Goal: Task Accomplishment & Management: Manage account settings

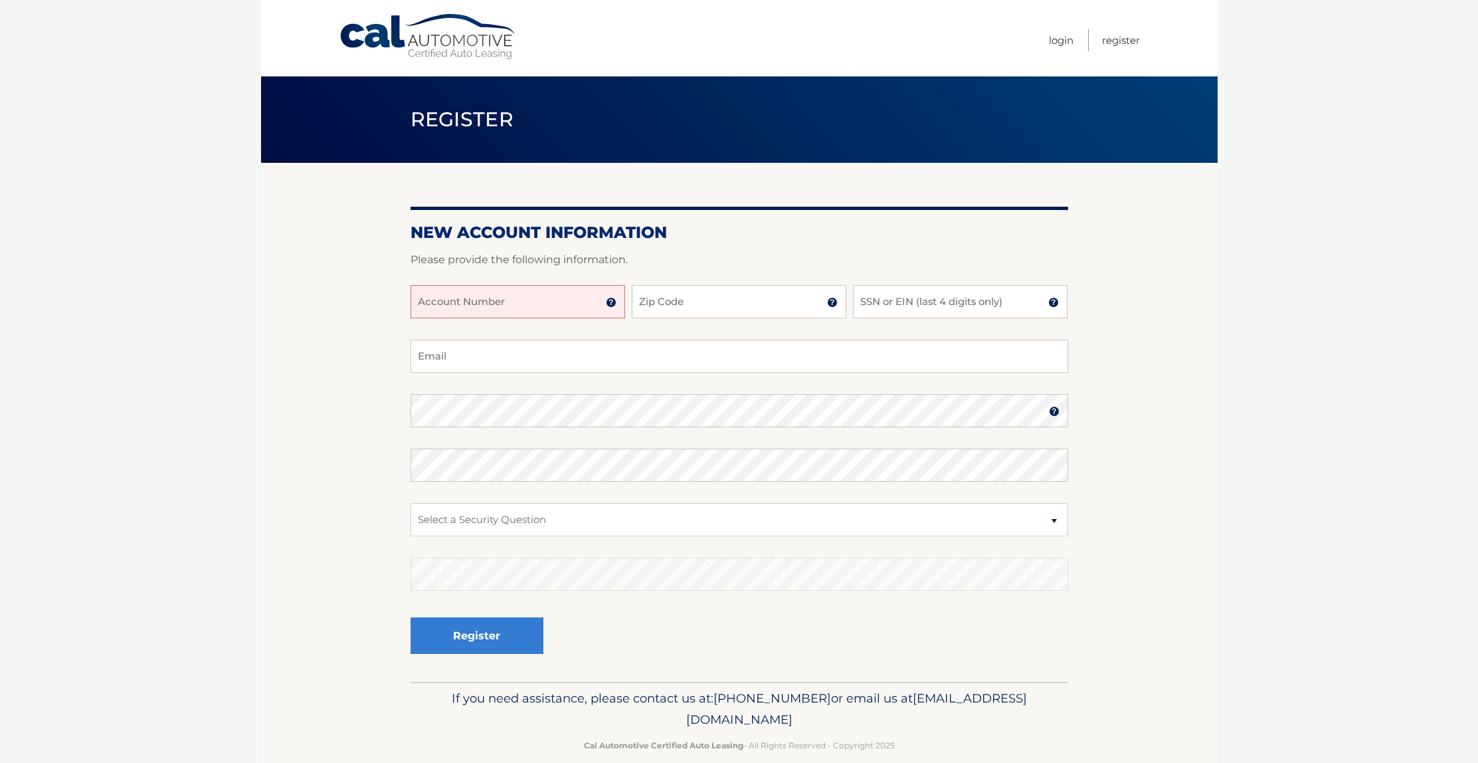
click at [545, 299] on input "Account Number" at bounding box center [518, 301] width 215 height 33
type input "44456003865"
click at [674, 295] on input "Zip Code" at bounding box center [739, 301] width 215 height 33
type input "11579"
click at [896, 306] on input "SSN or EIN (last 4 digits only)" at bounding box center [960, 301] width 215 height 33
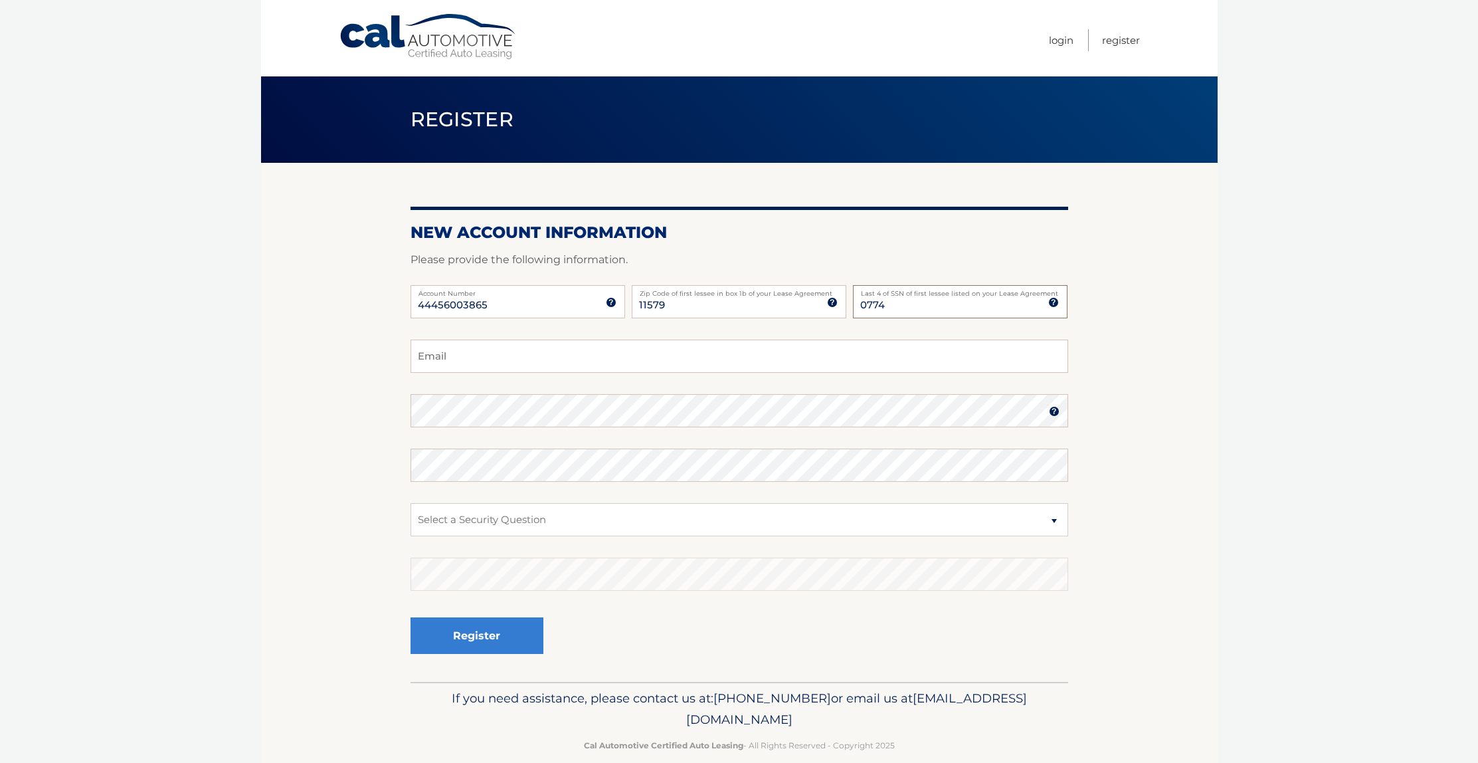
type input "0774"
click at [558, 358] on input "Email" at bounding box center [740, 355] width 658 height 33
type input "ncpepecorp@gmail.com"
select select "3"
click option "What street did you live on in the third grade?" at bounding box center [0, 0] width 0 height 0
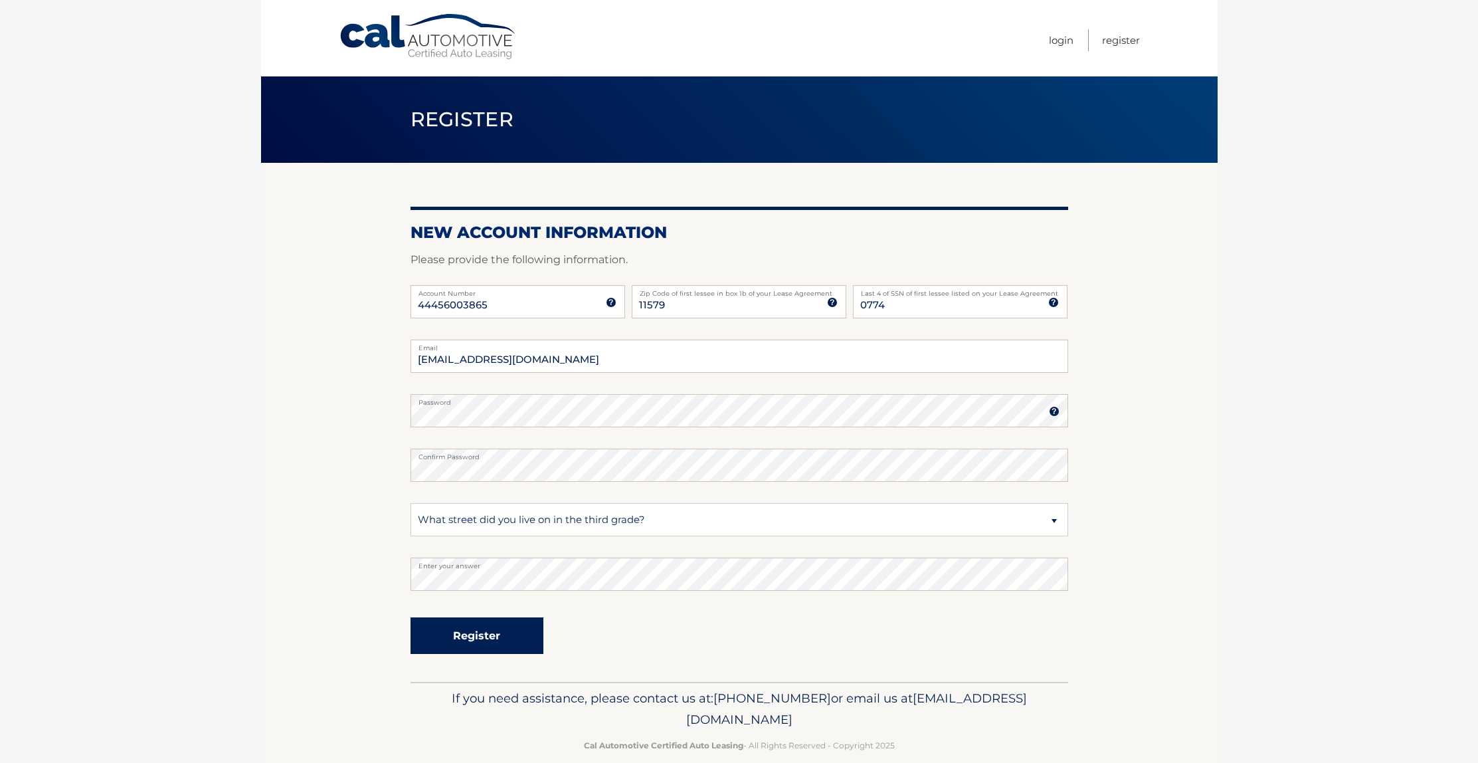
click at [475, 639] on button "Register" at bounding box center [477, 635] width 133 height 37
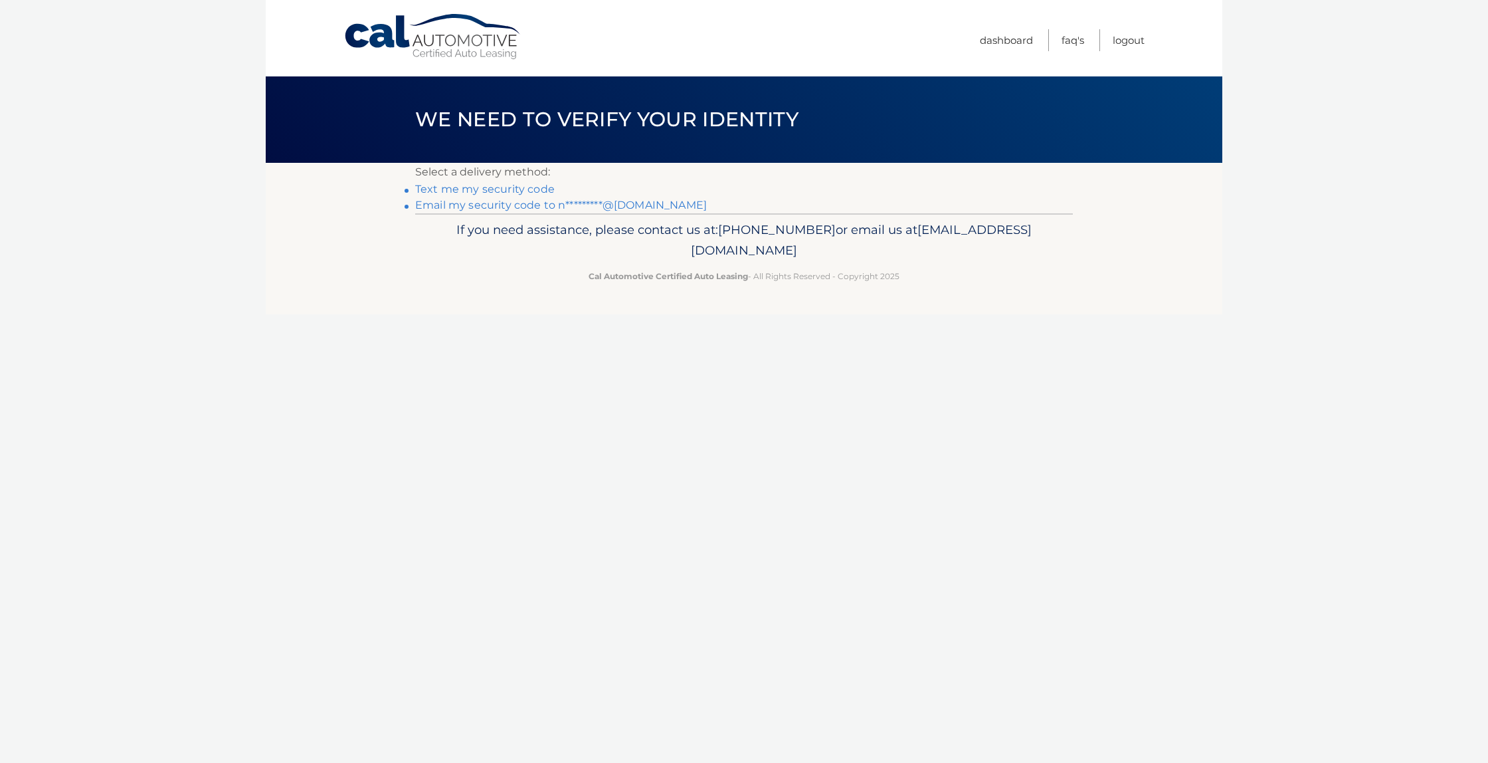
click at [546, 209] on link "Email my security code to n*********@gmail.com" at bounding box center [561, 205] width 292 height 13
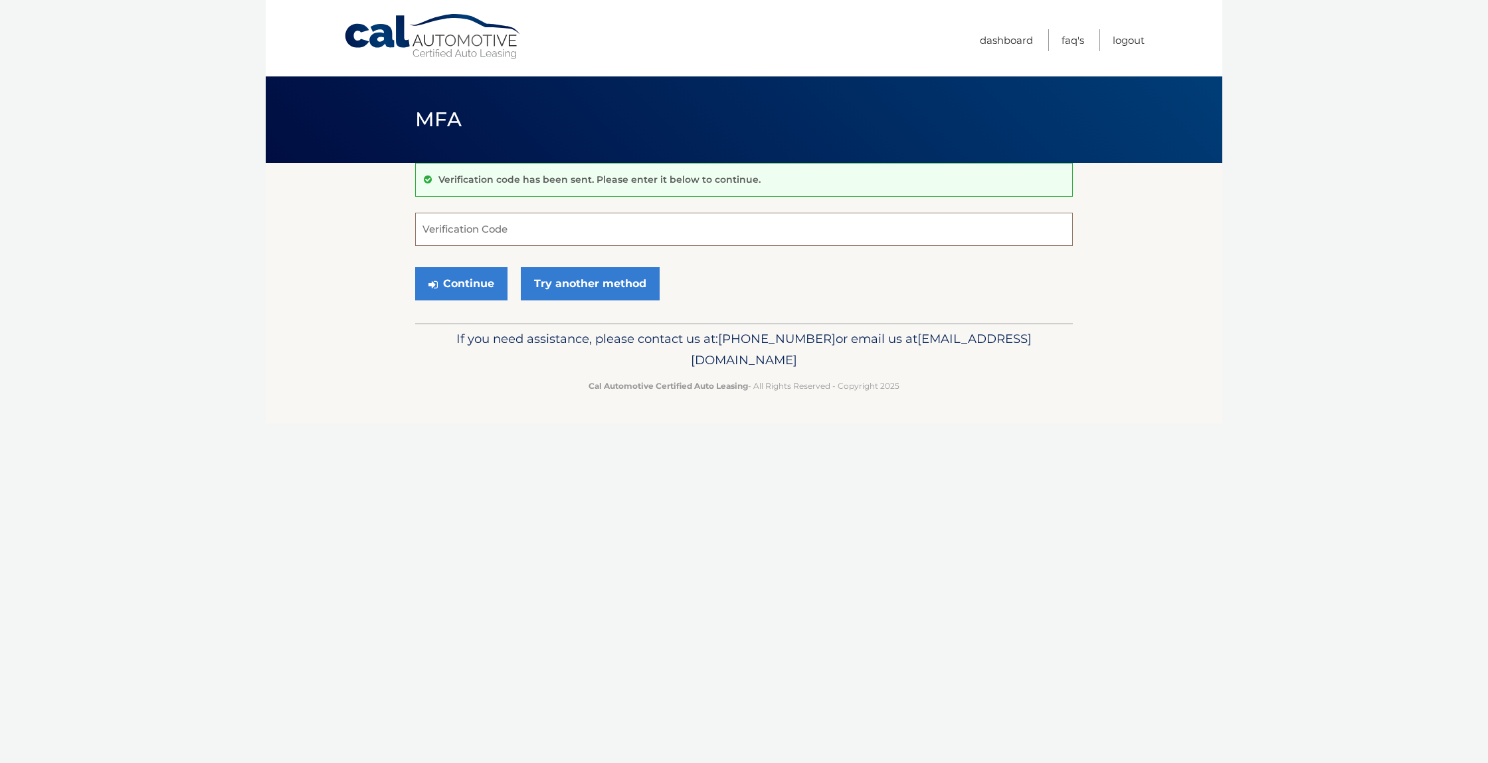
click at [457, 223] on input "Verification Code" at bounding box center [744, 229] width 658 height 33
type input "299968"
click at [470, 294] on button "Continue" at bounding box center [461, 283] width 92 height 33
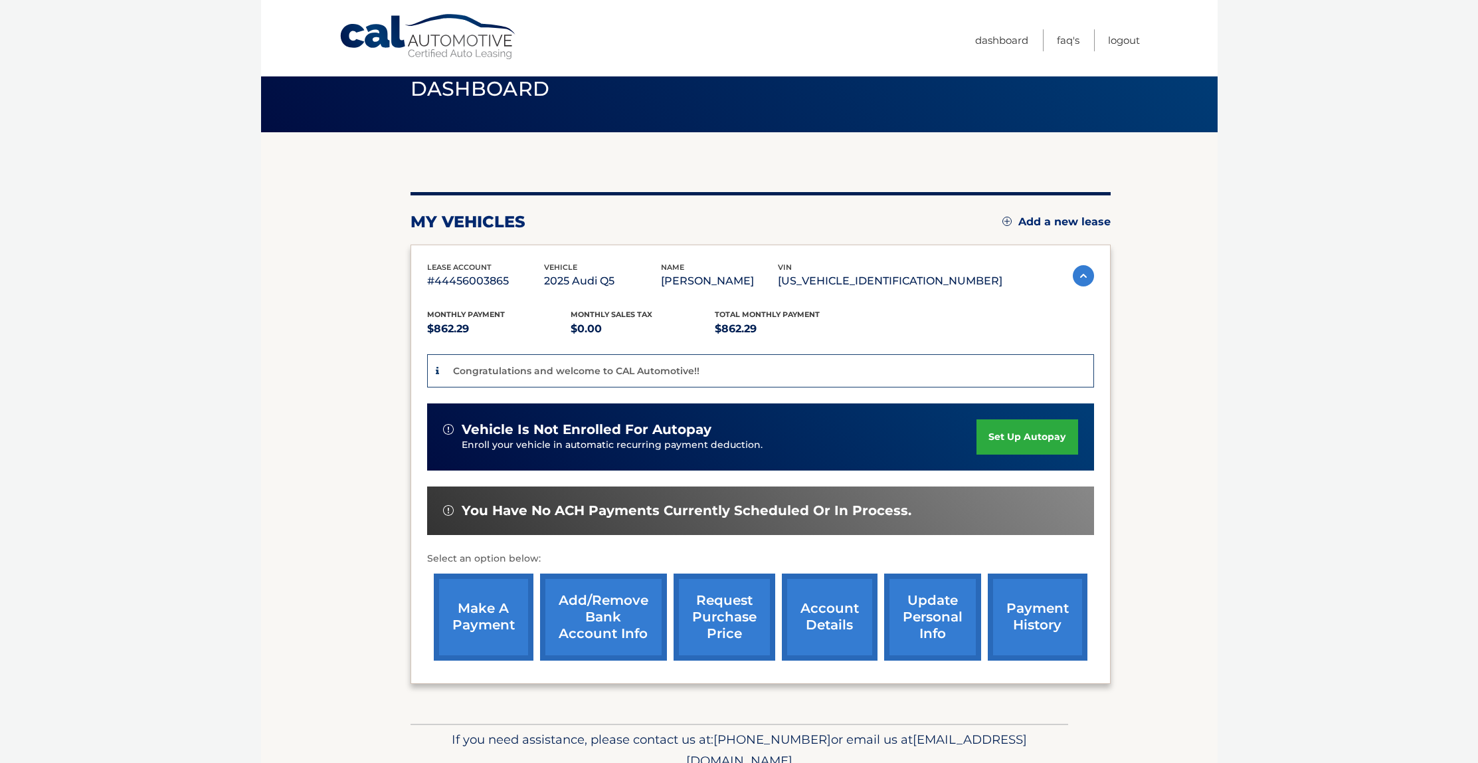
scroll to position [53, 0]
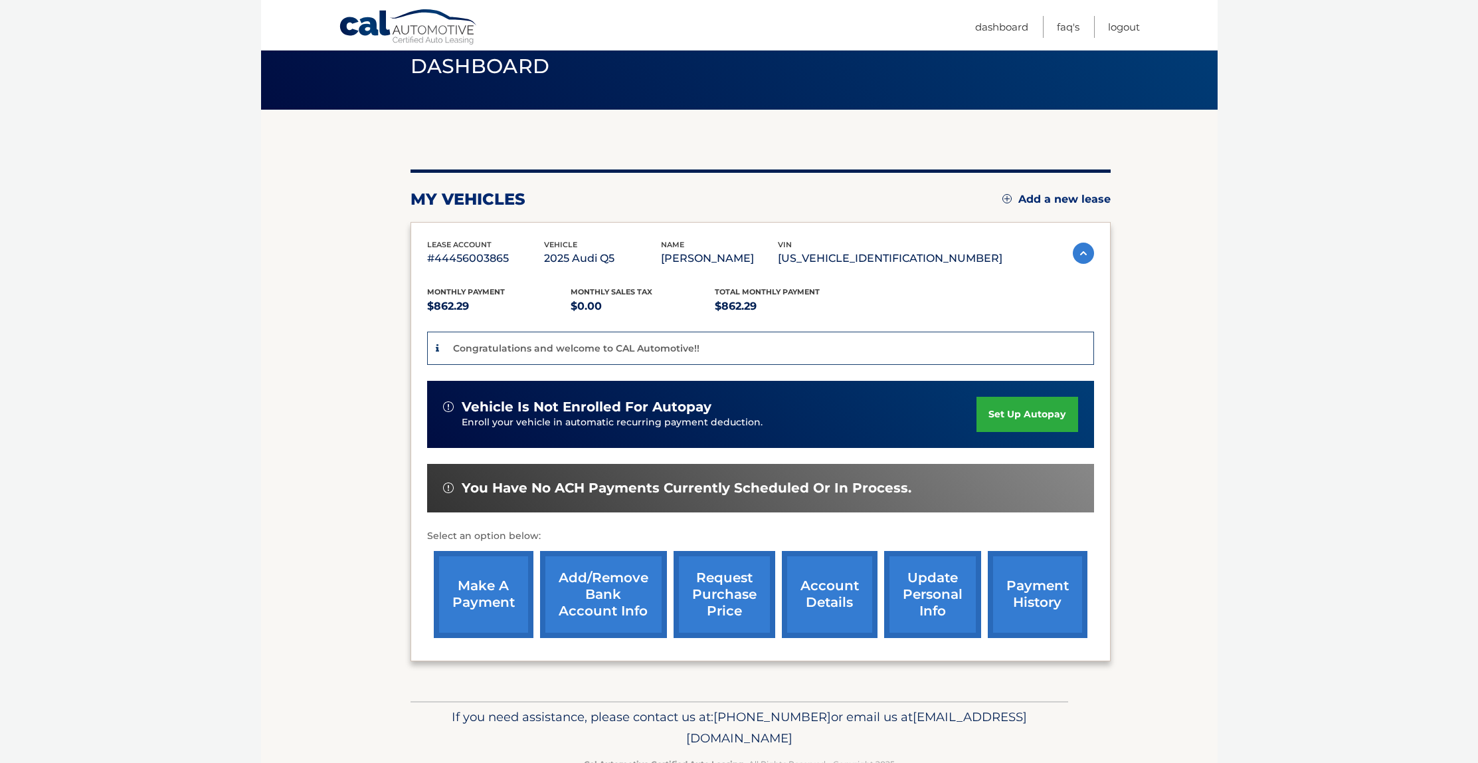
click at [997, 416] on link "set up autopay" at bounding box center [1027, 414] width 101 height 35
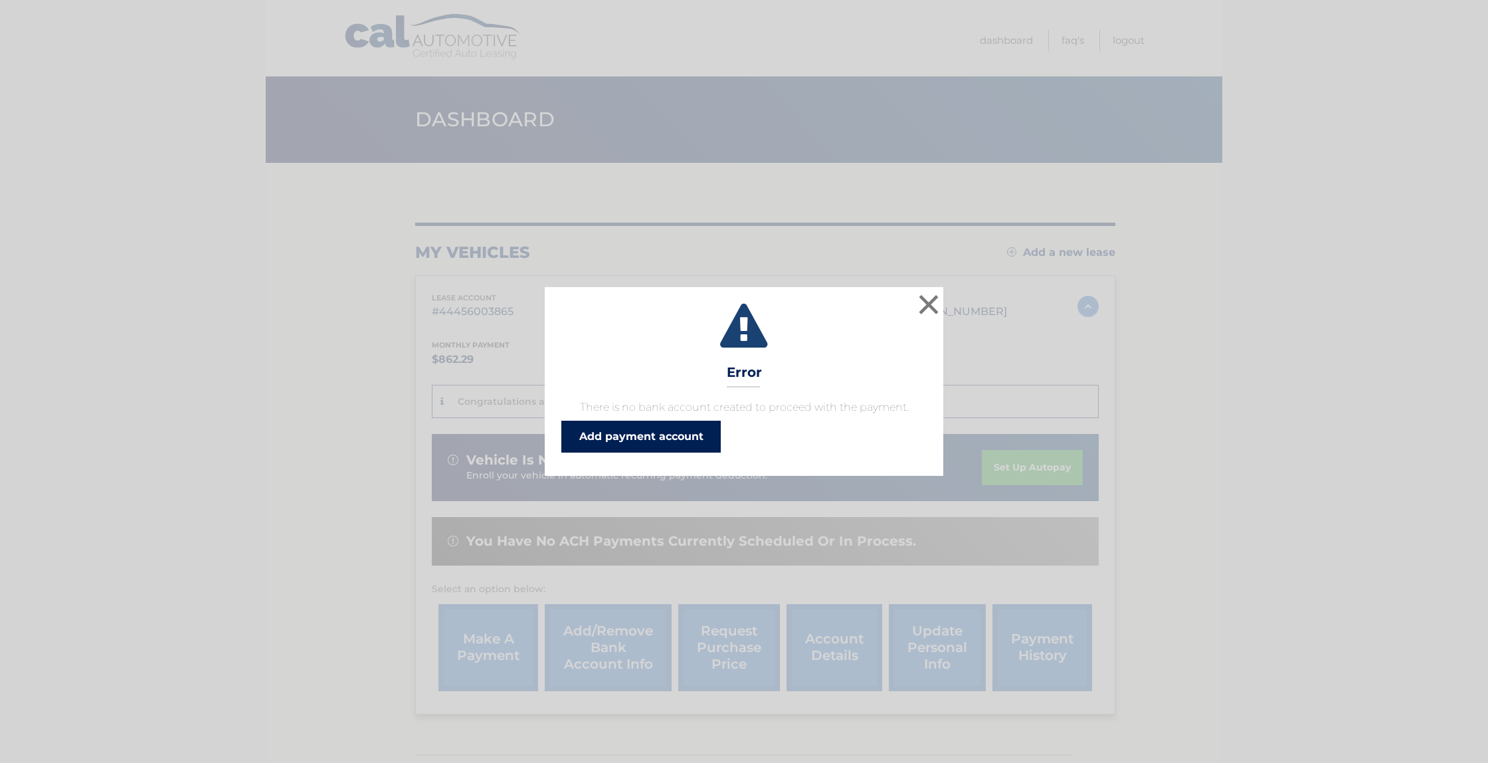
click at [633, 436] on link "Add payment account" at bounding box center [640, 437] width 159 height 32
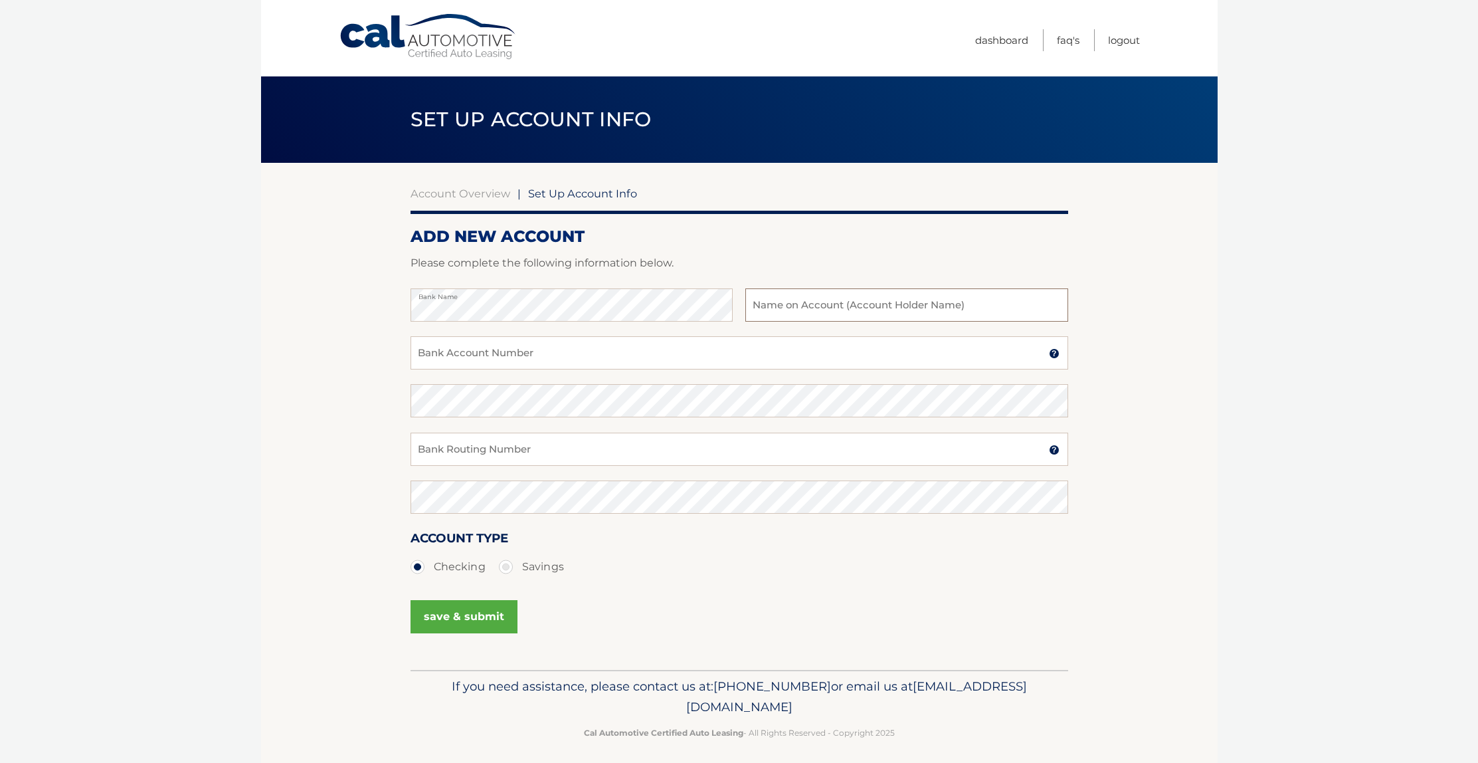
click at [818, 310] on input "text" at bounding box center [906, 304] width 322 height 33
type input "christopher pepe"
click at [674, 355] on input "Bank Account Number" at bounding box center [740, 352] width 658 height 33
type input "646000916465"
click at [490, 451] on input "Bank Routing Number" at bounding box center [740, 448] width 658 height 33
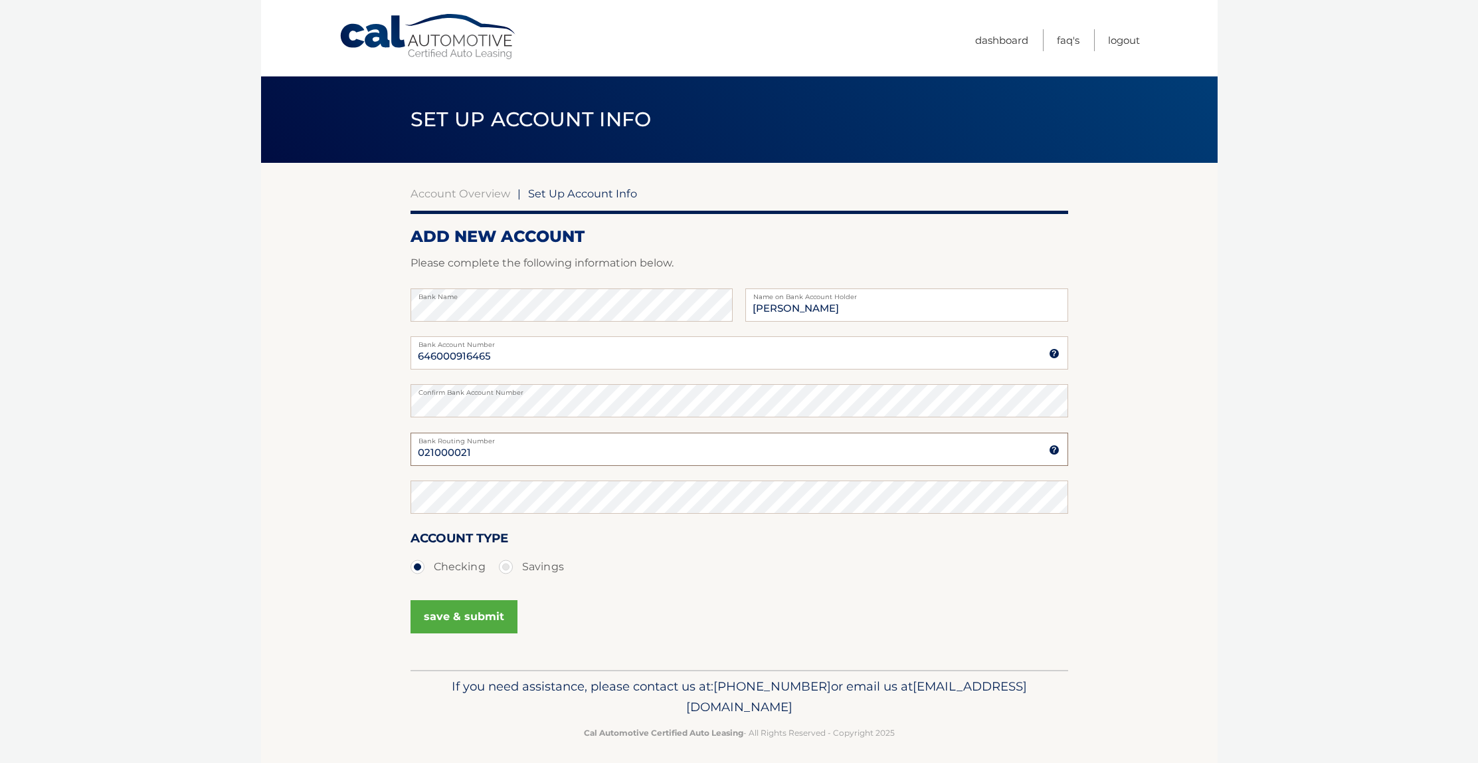
type input "021000021"
click at [464, 611] on button "save & submit" at bounding box center [464, 616] width 107 height 33
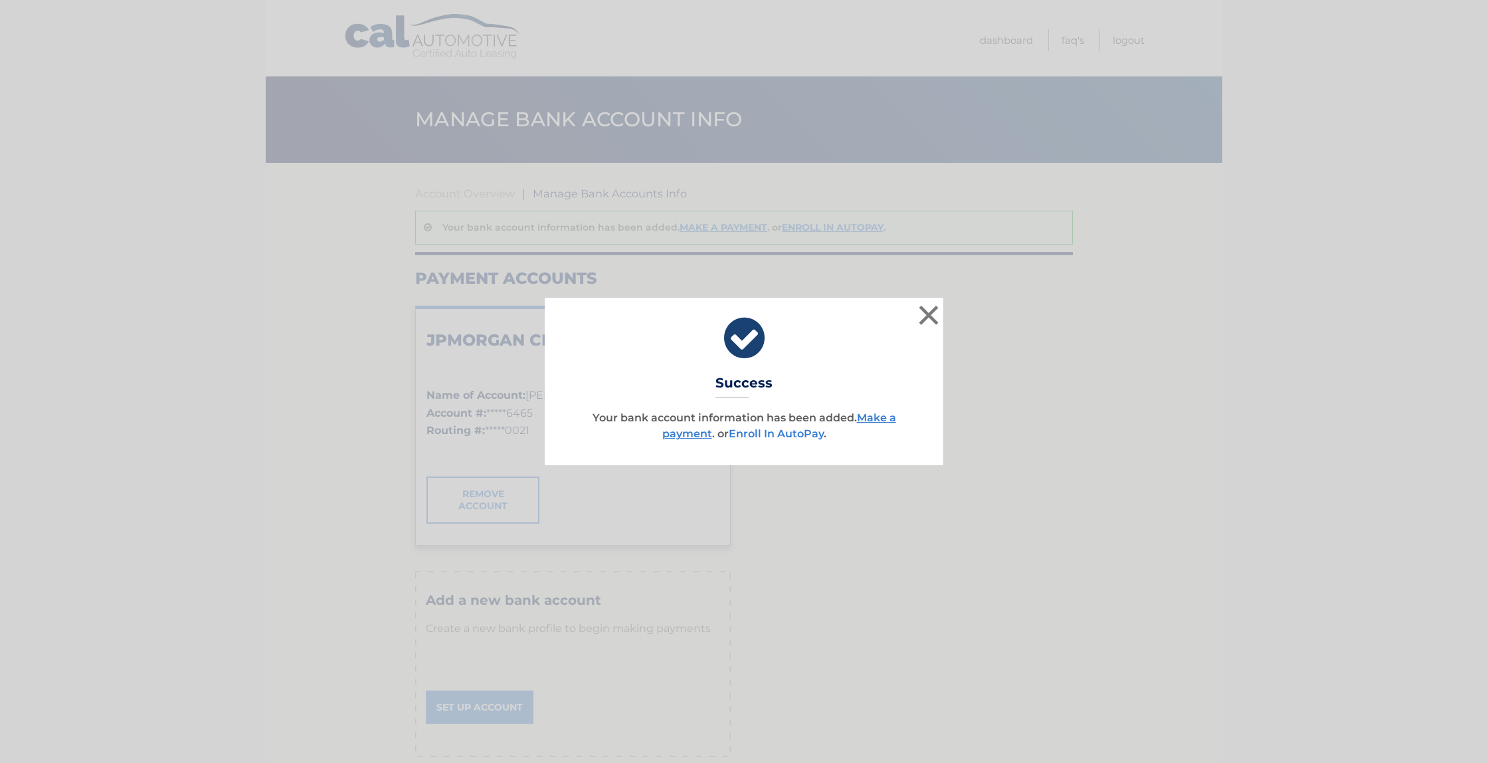
click at [793, 432] on link "Enroll In AutoPay" at bounding box center [776, 433] width 95 height 13
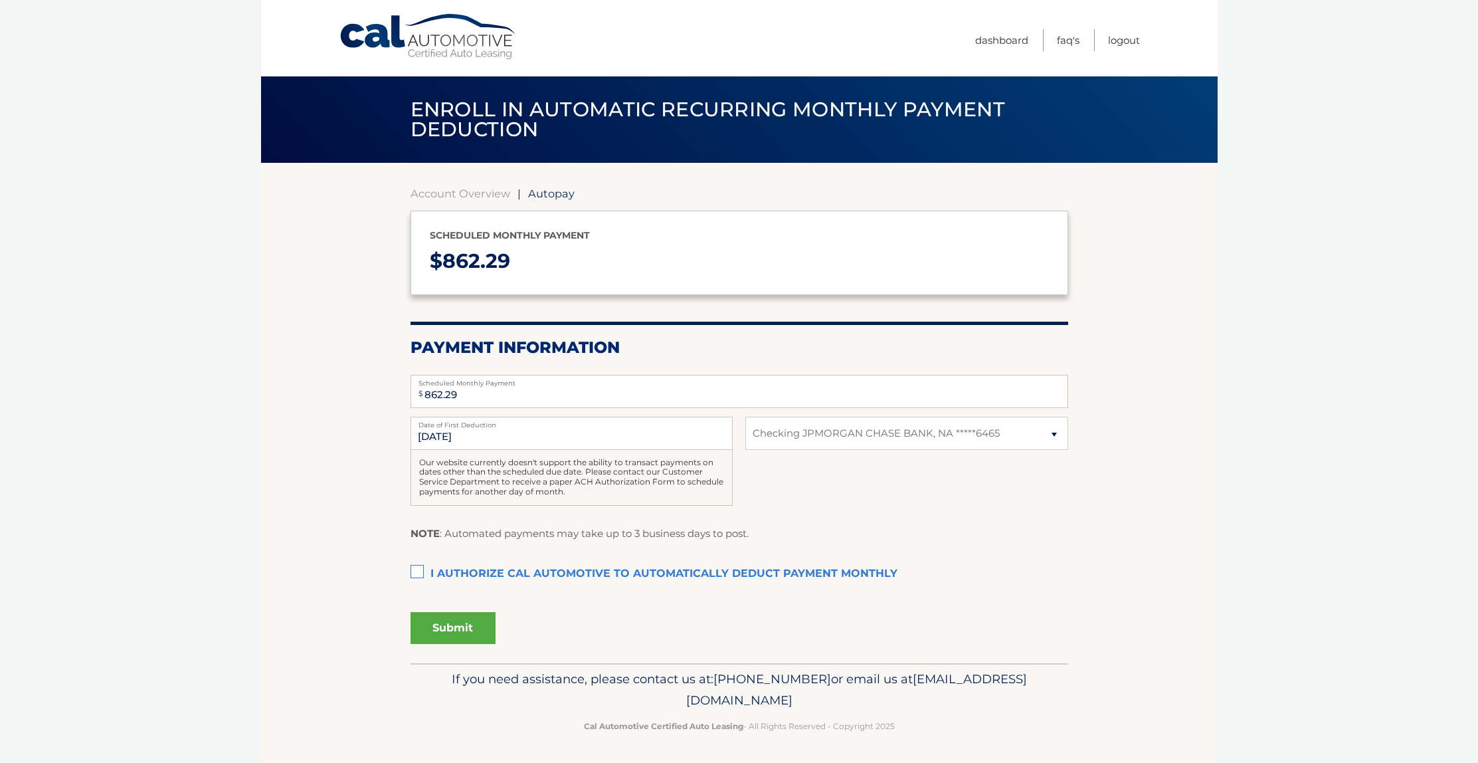
select select "ZDA3YWJkYmMtZWJiOS00NDdmLTlhZmEtYjBlN2U5MDcyZjQ3"
click at [417, 568] on label "I authorize cal automotive to automatically deduct payment monthly This checkbo…" at bounding box center [740, 574] width 658 height 27
click at [0, 0] on input "I authorize cal automotive to automatically deduct payment monthly This checkbo…" at bounding box center [0, 0] width 0 height 0
click at [462, 623] on button "Submit" at bounding box center [453, 628] width 85 height 32
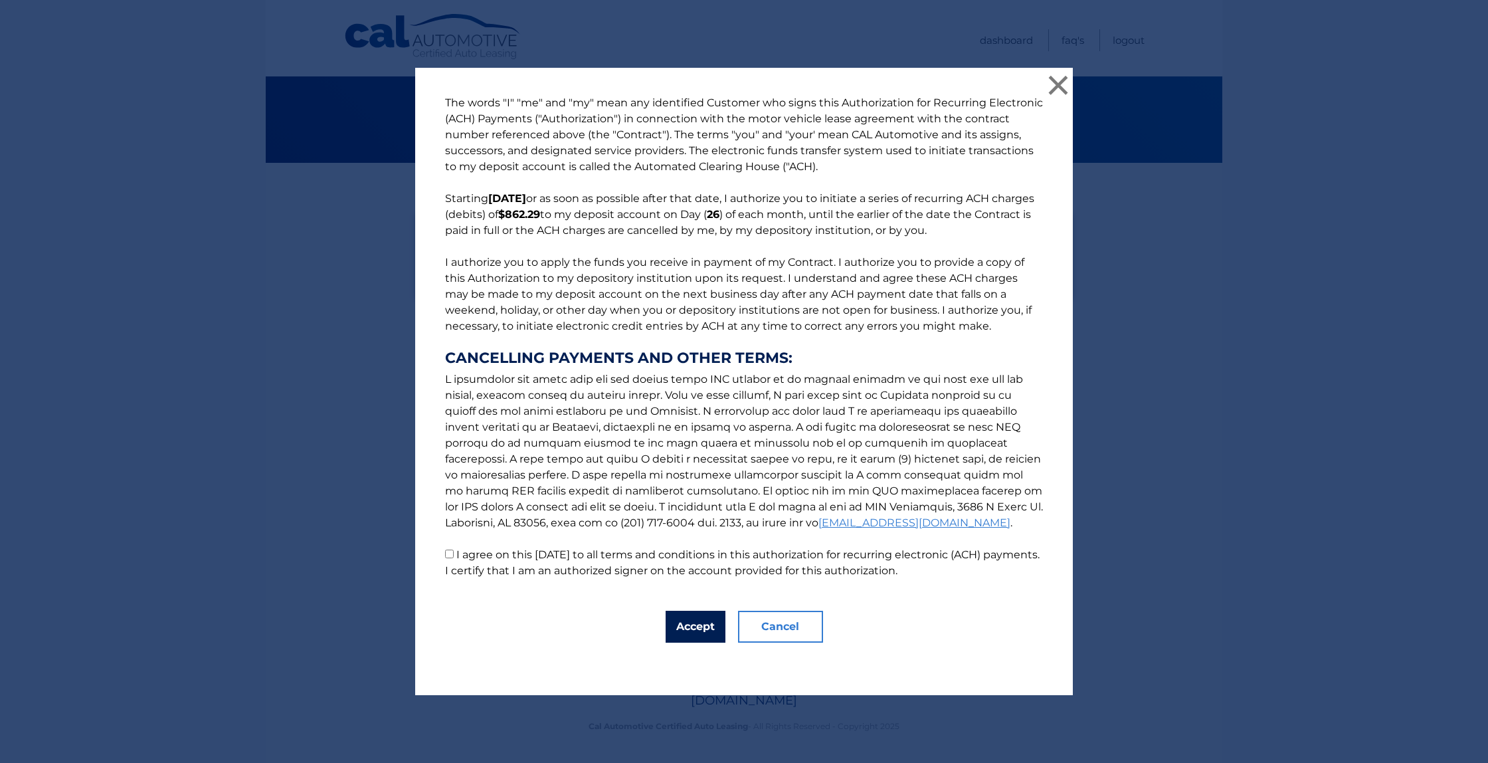
click at [682, 623] on button "Accept" at bounding box center [696, 627] width 60 height 32
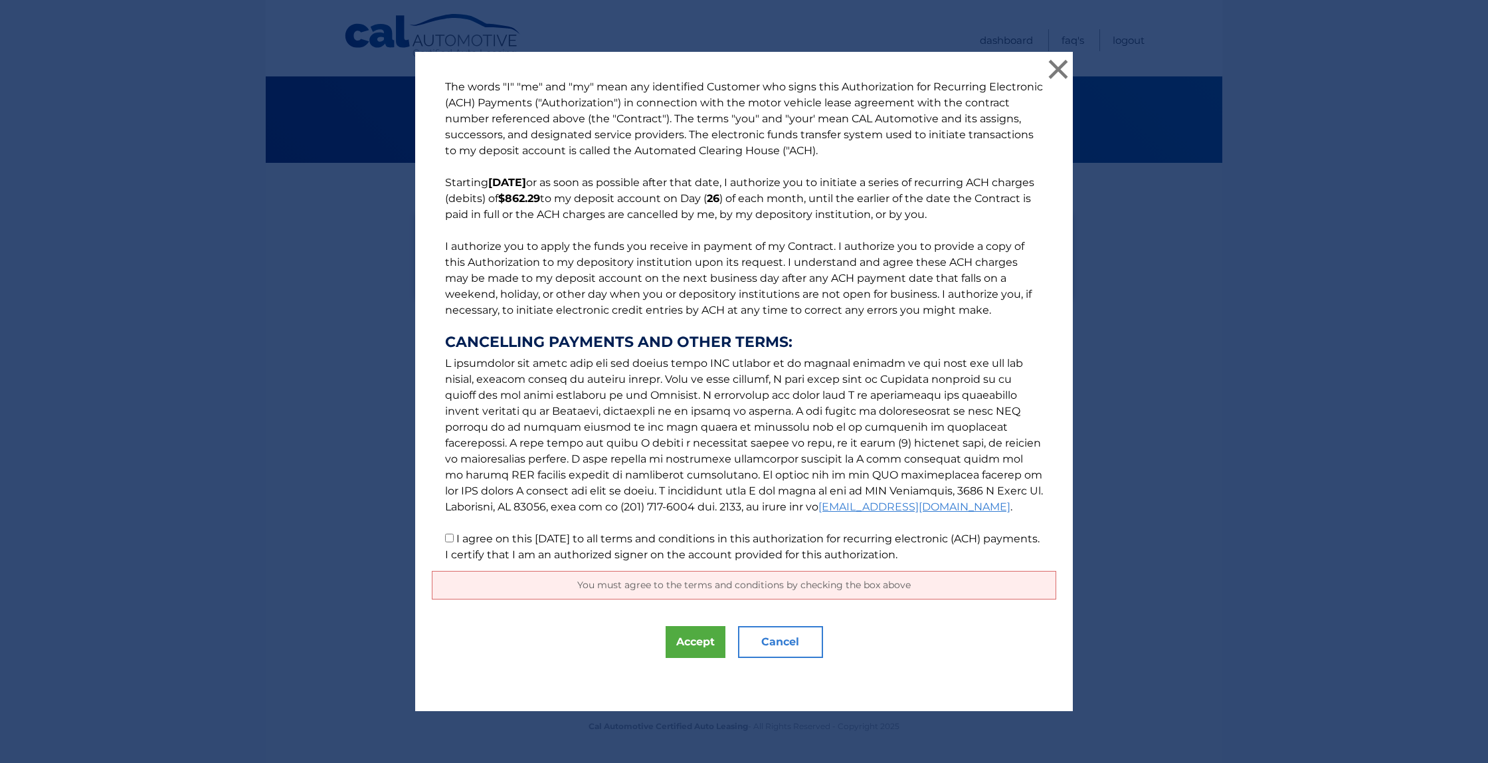
click at [448, 537] on input "I agree on this 09/08/2025 to all terms and conditions in this authorization fo…" at bounding box center [449, 537] width 9 height 9
checkbox input "true"
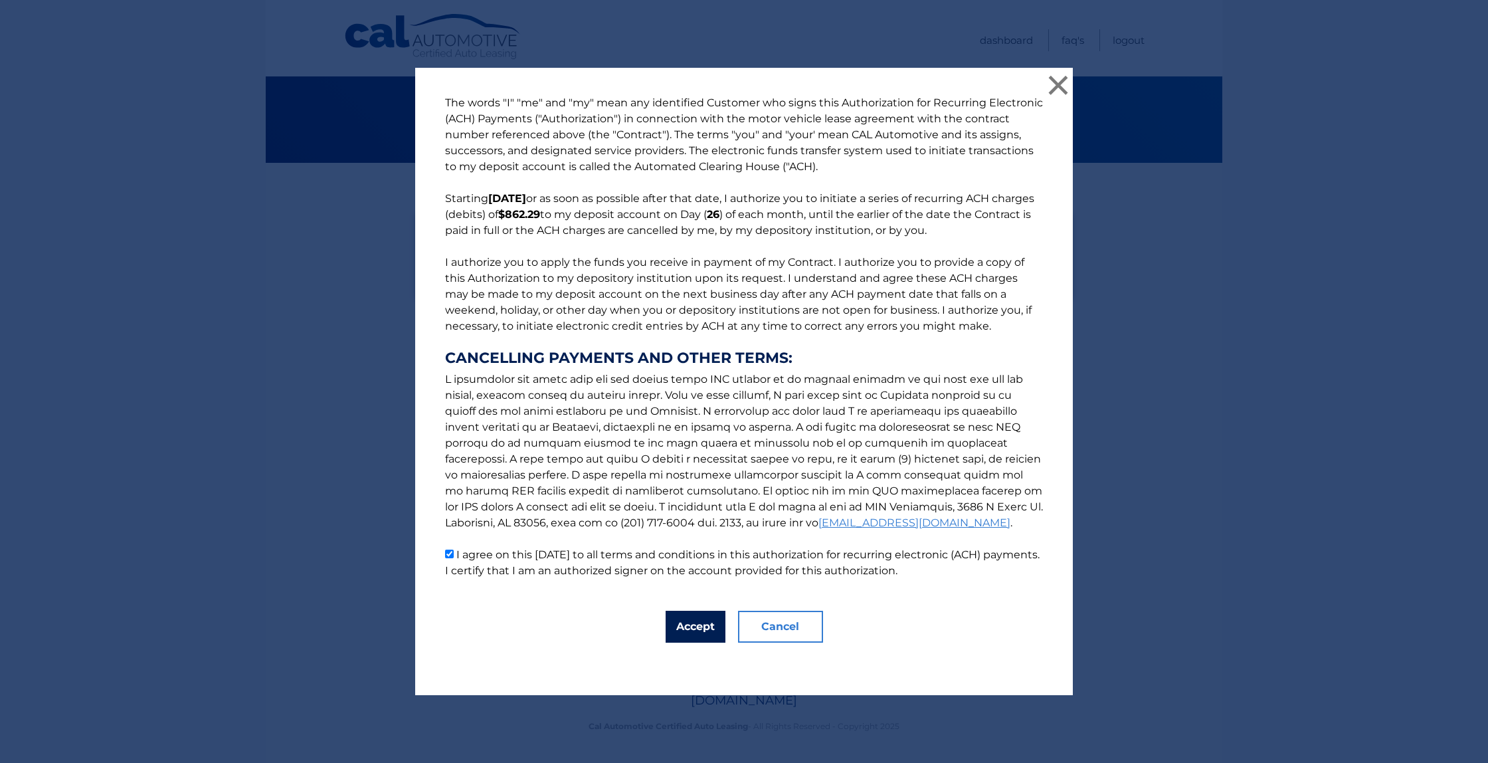
click at [694, 620] on button "Accept" at bounding box center [696, 627] width 60 height 32
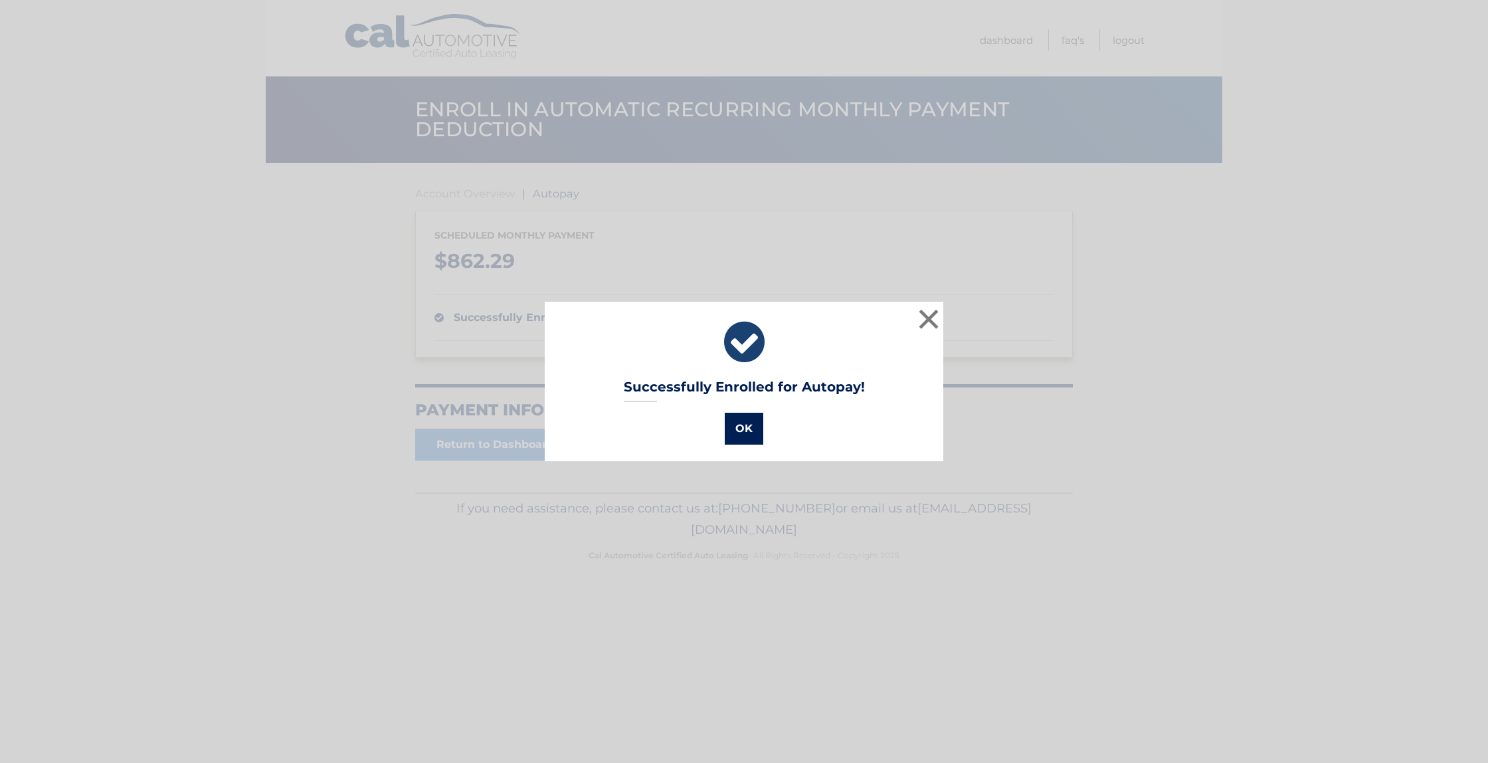
click at [743, 425] on button "OK" at bounding box center [744, 429] width 39 height 32
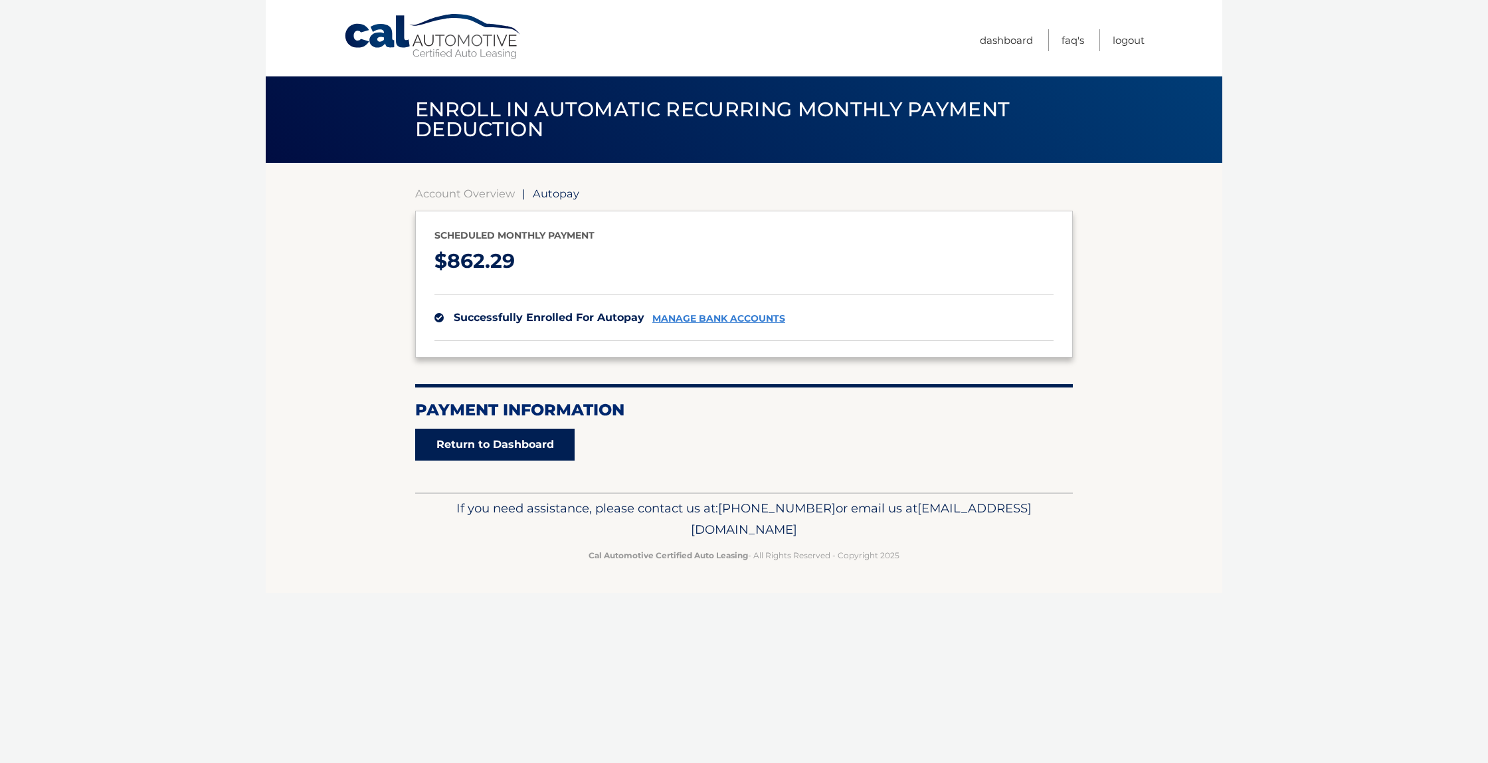
click at [471, 452] on link "Return to Dashboard" at bounding box center [494, 445] width 159 height 32
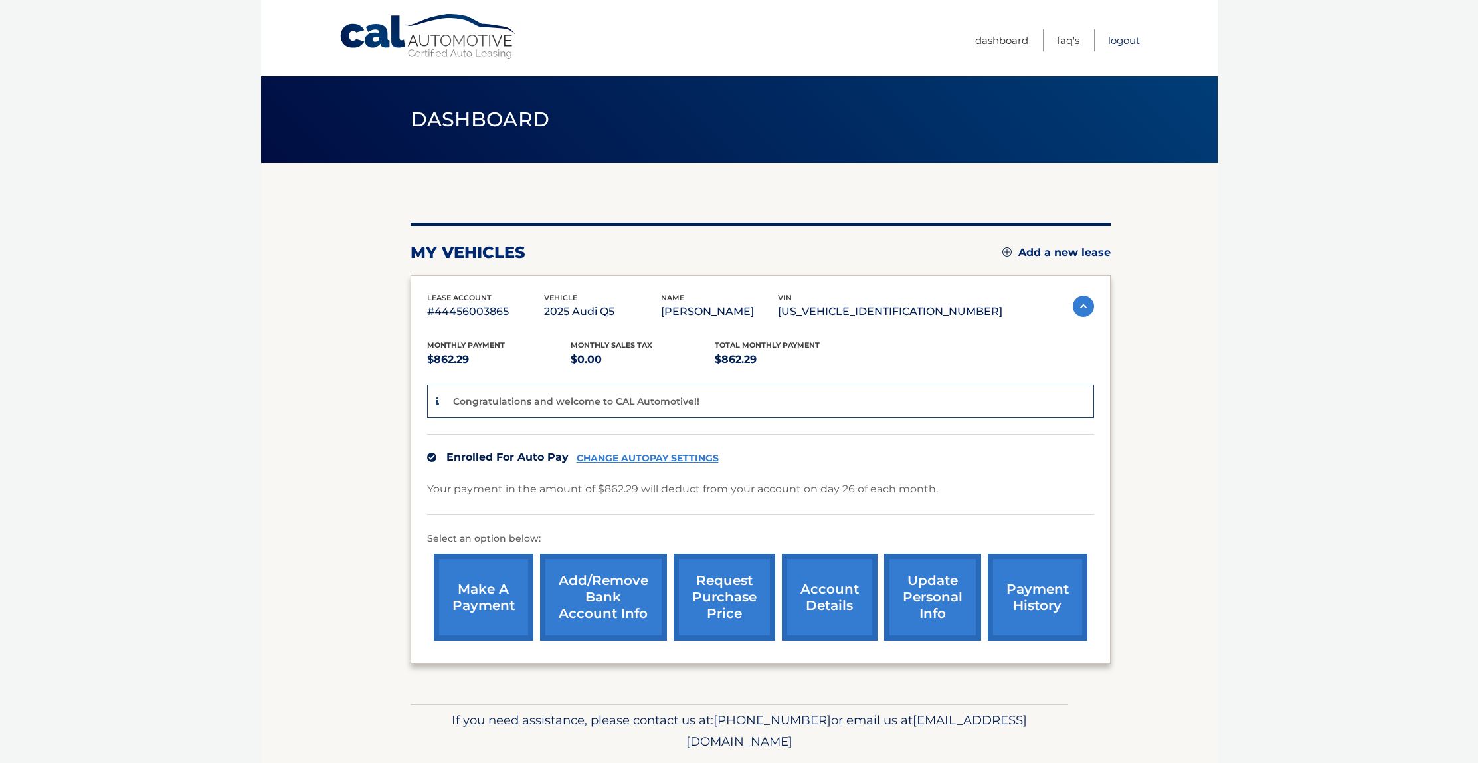
click at [1127, 39] on link "Logout" at bounding box center [1124, 40] width 32 height 22
